Goal: Information Seeking & Learning: Learn about a topic

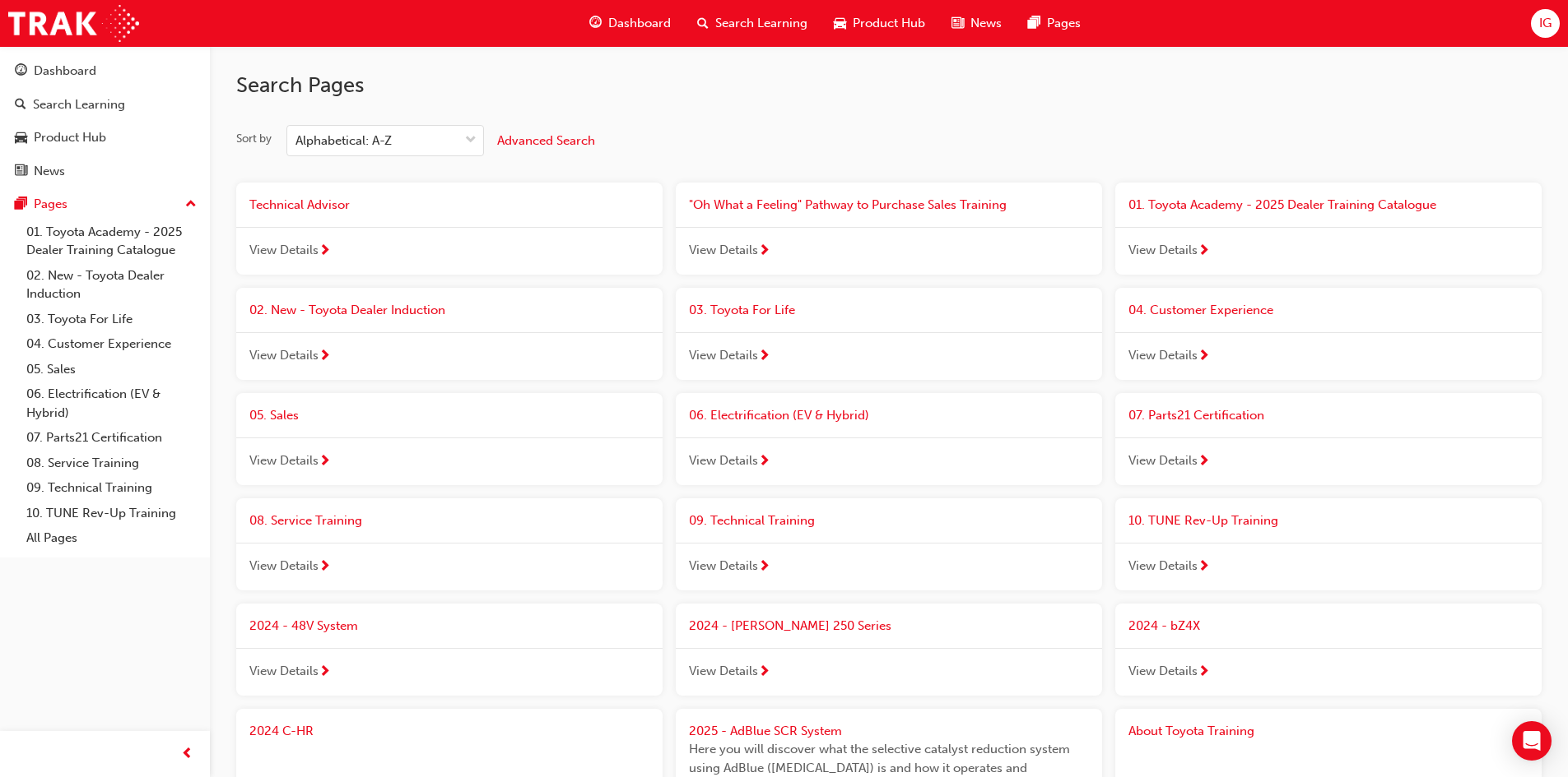
click at [650, 19] on span "Dashboard" at bounding box center [640, 23] width 63 height 19
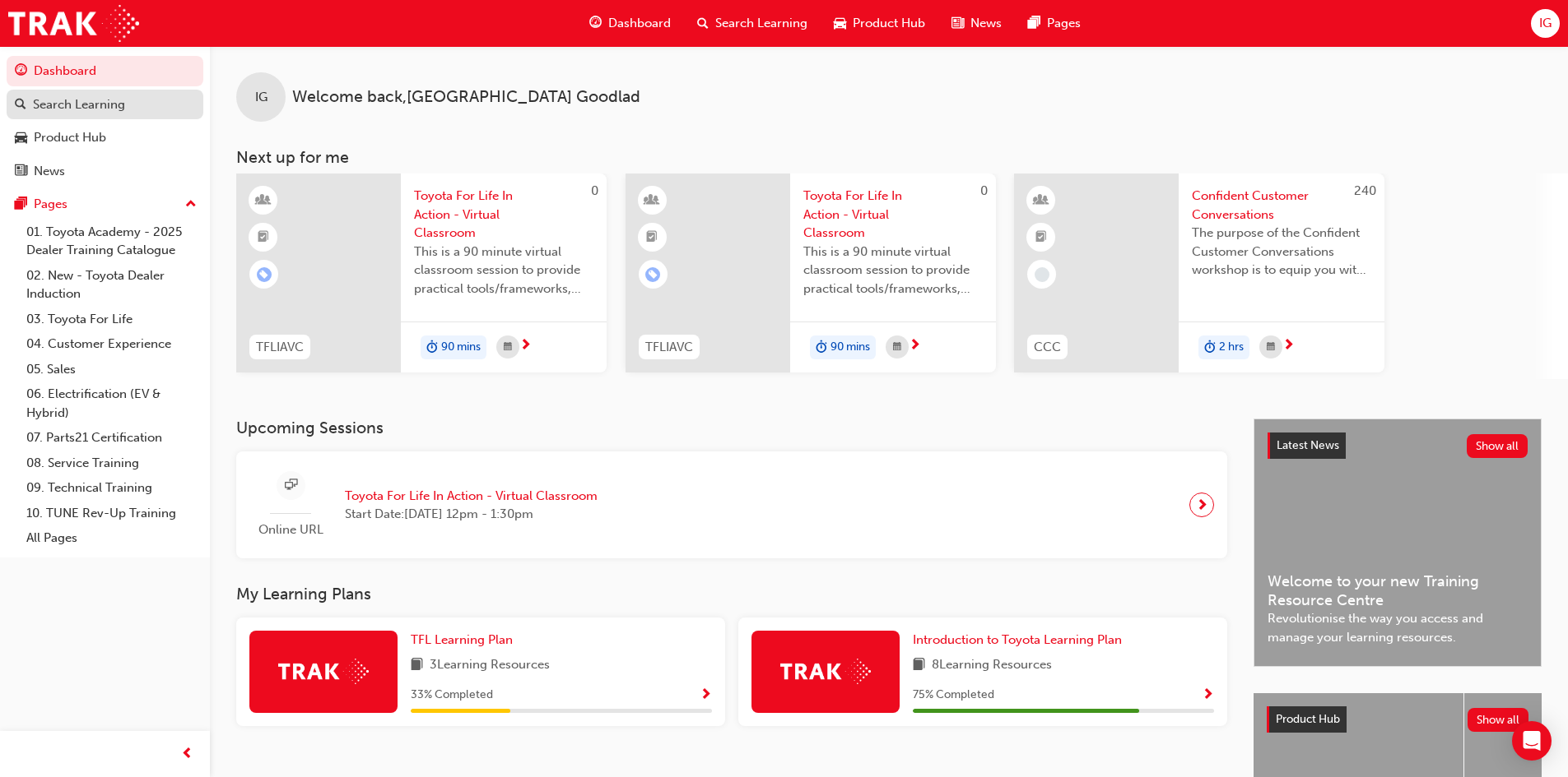
click at [86, 104] on div "Search Learning" at bounding box center [79, 105] width 92 height 19
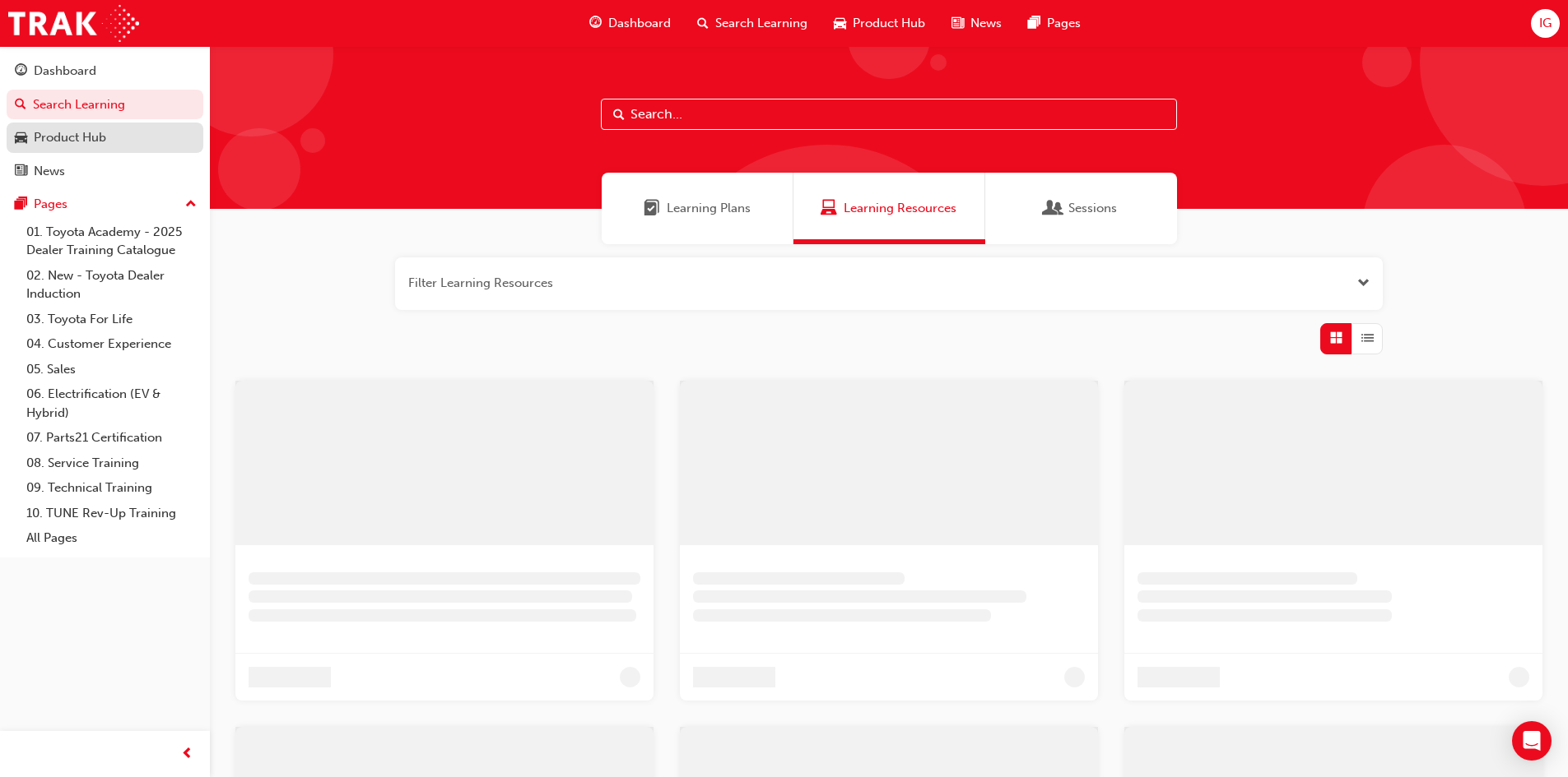
click at [104, 127] on link "Product Hub" at bounding box center [105, 138] width 197 height 30
